Goal: Transaction & Acquisition: Purchase product/service

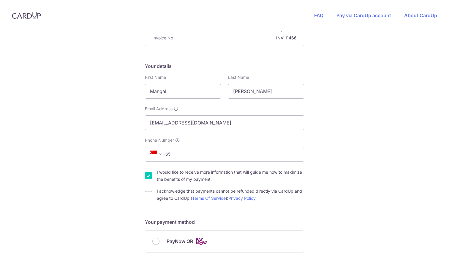
scroll to position [71, 0]
click at [221, 153] on input "Phone Number" at bounding box center [224, 153] width 159 height 15
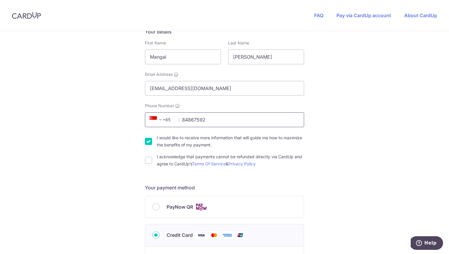
scroll to position [107, 0]
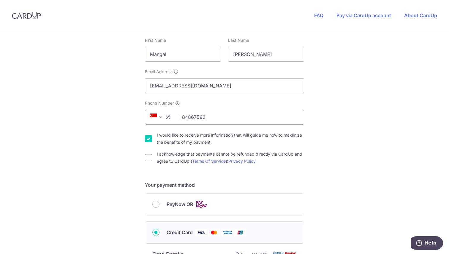
type input "84867592"
click at [148, 160] on input "I acknowledge that payments cannot be refunded directly via CardUp and agree to…" at bounding box center [148, 157] width 7 height 7
checkbox input "true"
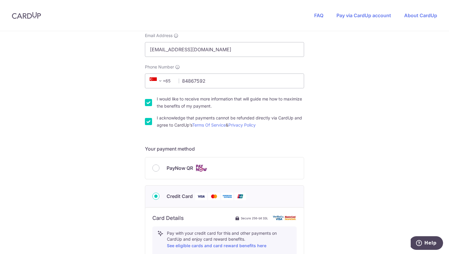
scroll to position [144, 0]
click at [155, 170] on input "PayNow QR" at bounding box center [155, 167] width 7 height 7
radio input "true"
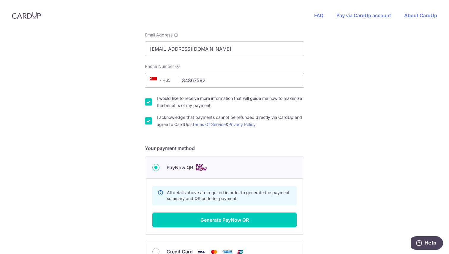
scroll to position [210, 0]
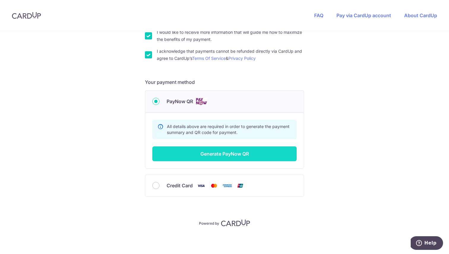
click at [203, 151] on button "Generate PayNow QR" at bounding box center [224, 154] width 144 height 15
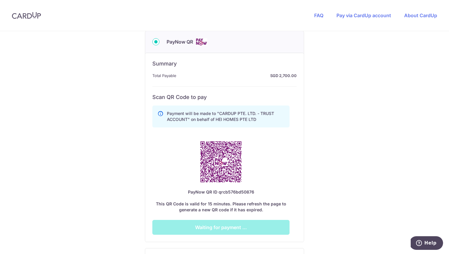
scroll to position [270, 0]
